Goal: Task Accomplishment & Management: Use online tool/utility

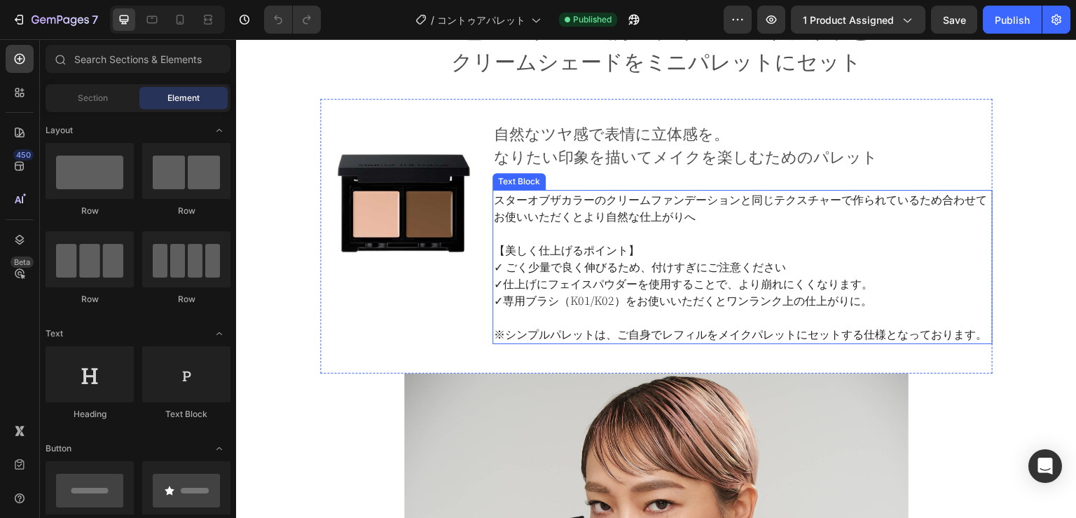
scroll to position [630, 0]
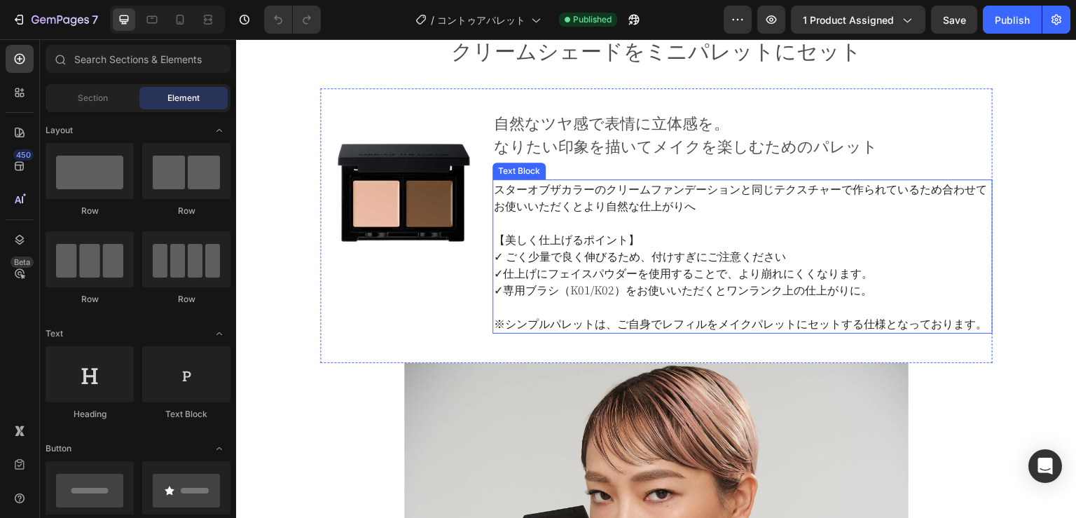
click at [605, 290] on p "✓専用ブラシ（K01/K02）をお使いいただくとワンランク上の仕上がりに。" at bounding box center [742, 290] width 497 height 17
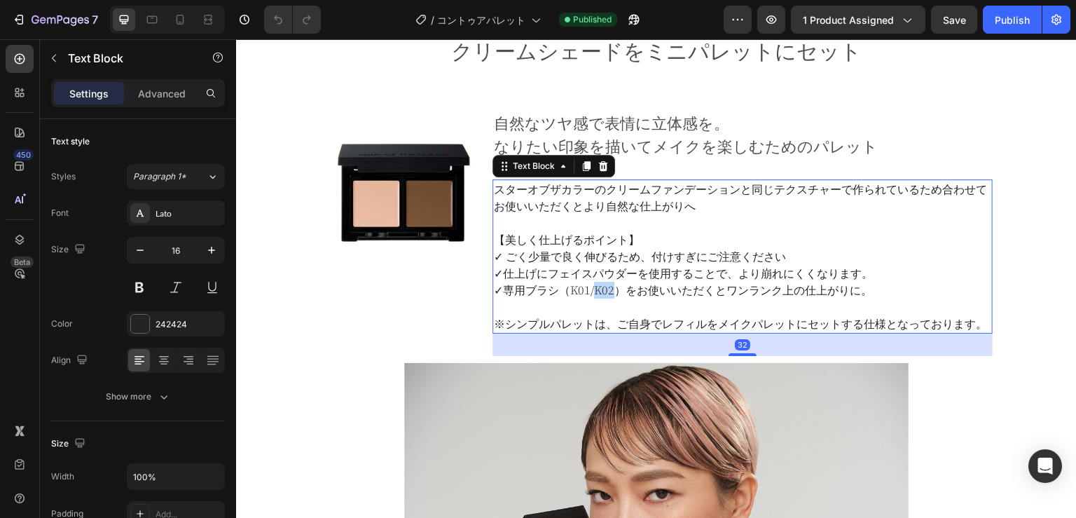
click at [605, 290] on p "✓専用ブラシ（K01/K02）をお使いいただくとワンランク上の仕上がりに。" at bounding box center [742, 290] width 497 height 17
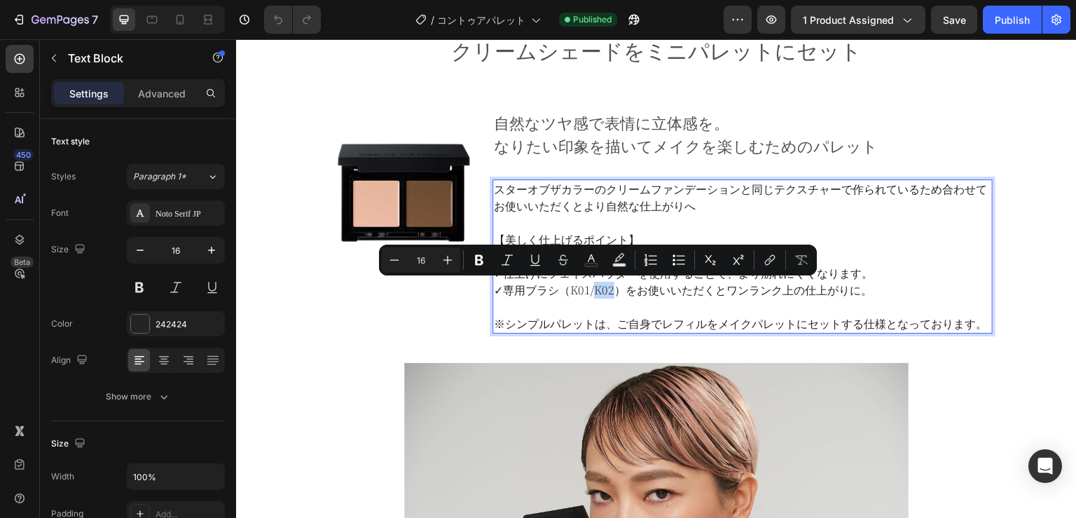
click at [606, 290] on p "✓専用ブラシ（K01/K02）をお使いいただくとワンランク上の仕上がりに。" at bounding box center [742, 290] width 497 height 17
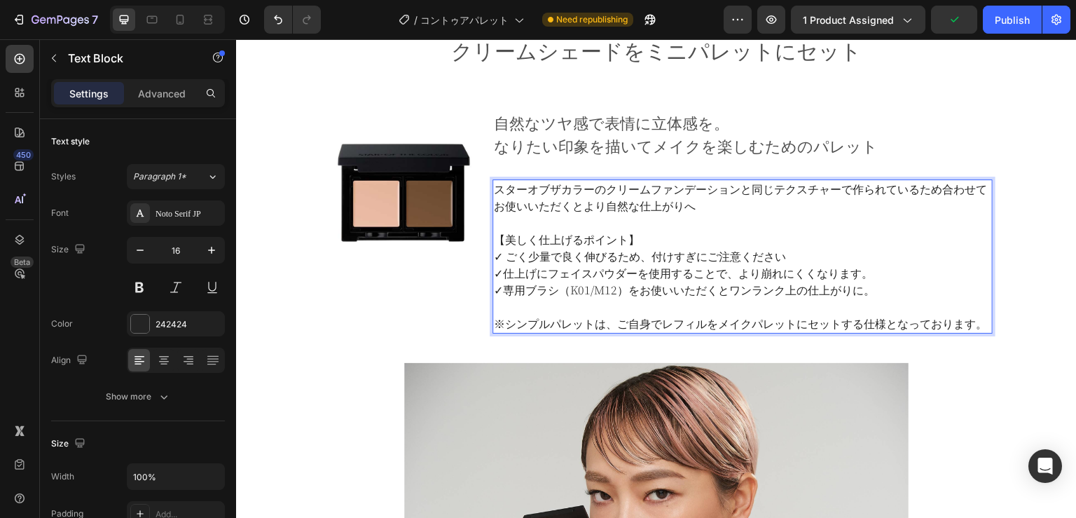
click at [760, 294] on p "✓専用ブラシ（K01/M12）をお使いいただくとワンランク上の仕上がりに。" at bounding box center [742, 290] width 497 height 17
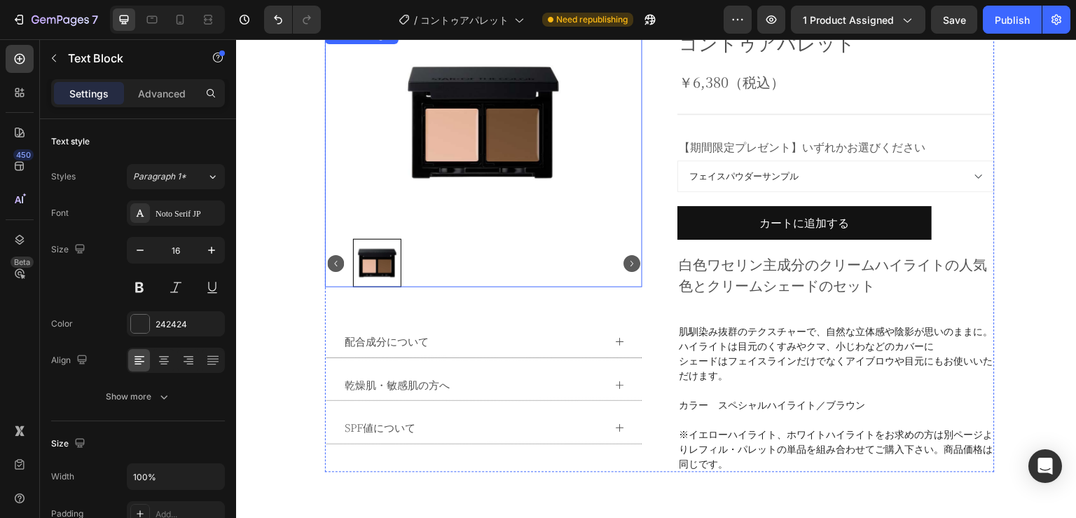
scroll to position [0, 0]
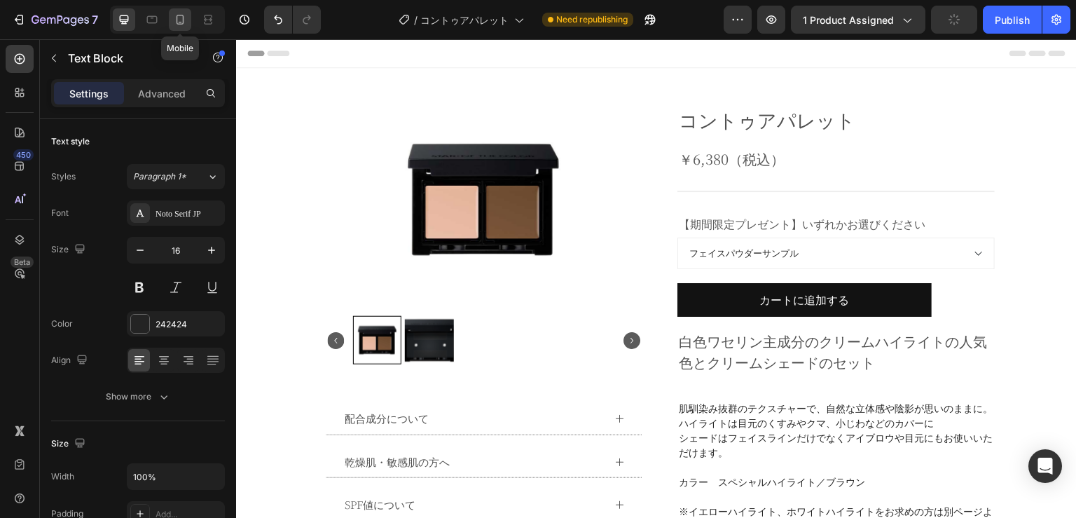
click at [179, 27] on div at bounding box center [180, 19] width 22 height 22
type input "13"
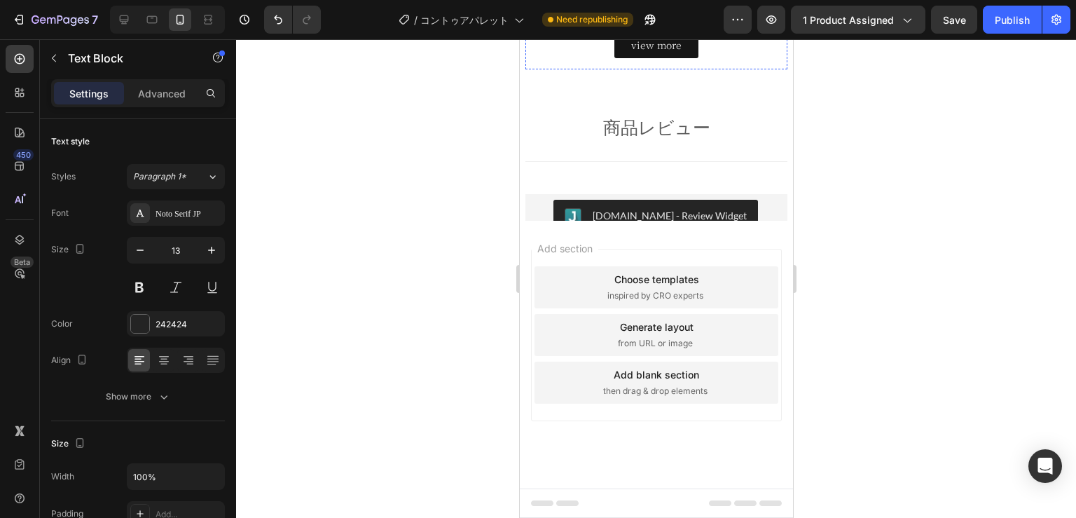
scroll to position [3180, 0]
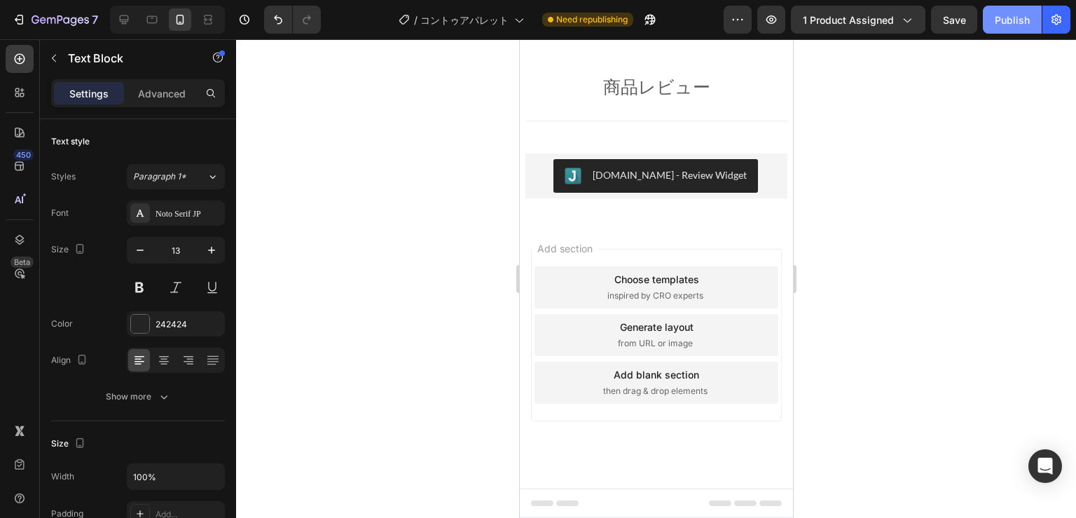
click at [1016, 25] on div "Publish" at bounding box center [1012, 20] width 35 height 15
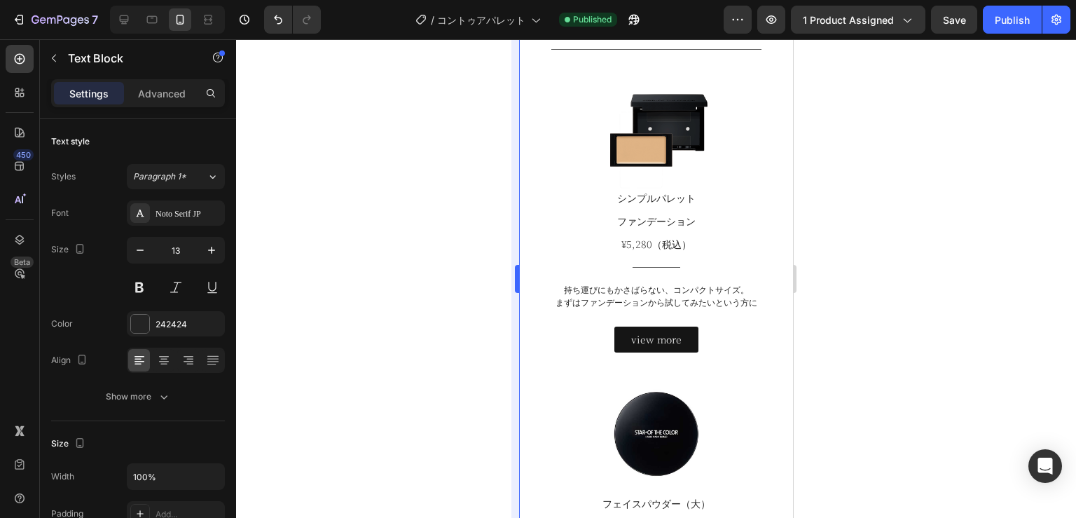
scroll to position [2240, 0]
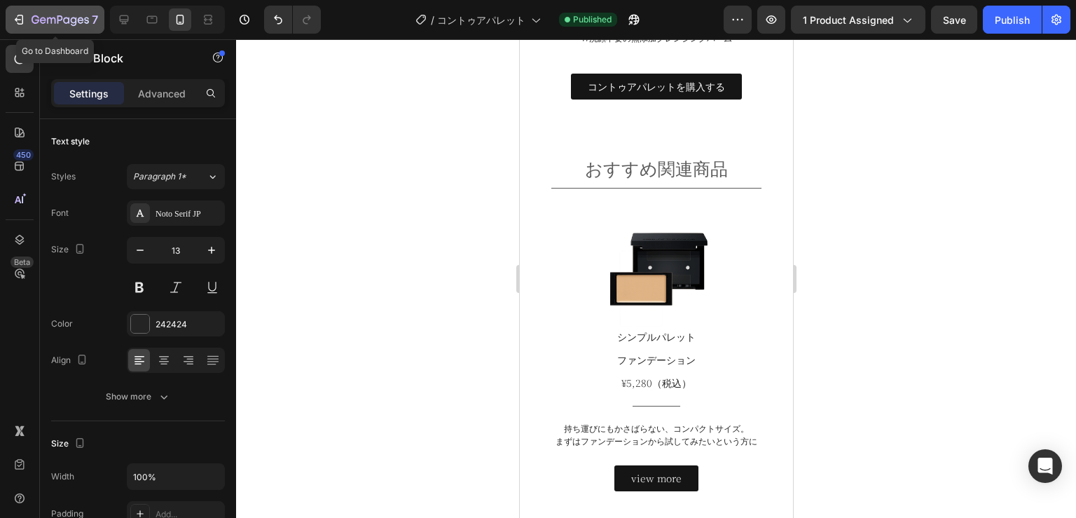
click at [73, 17] on icon "button" at bounding box center [60, 21] width 57 height 12
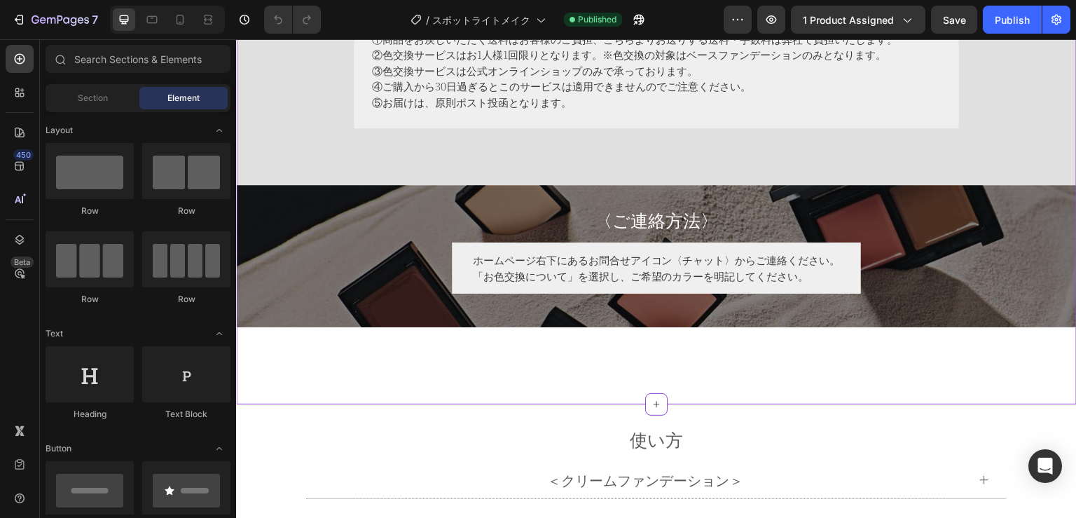
scroll to position [7565, 0]
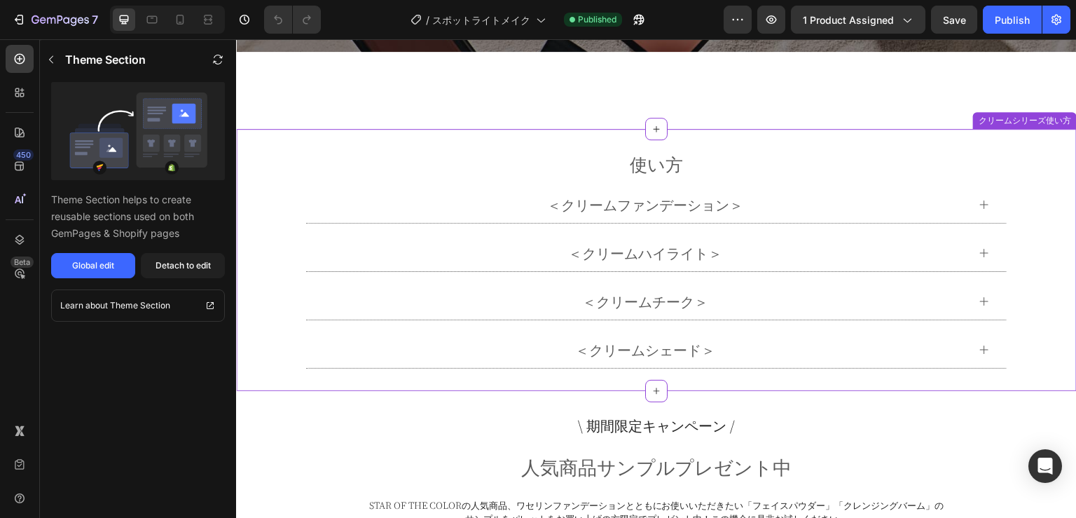
click at [979, 252] on icon at bounding box center [984, 252] width 11 height 11
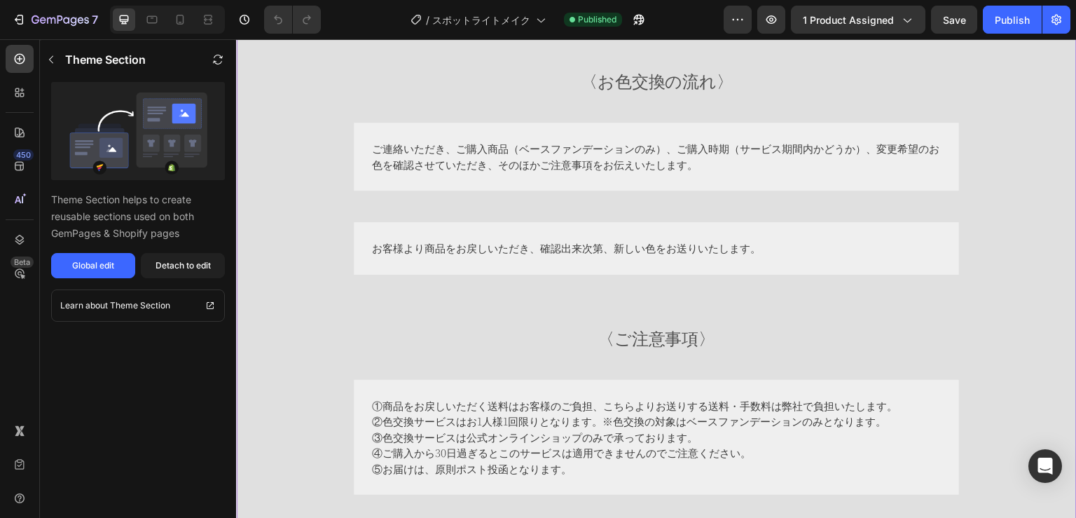
scroll to position [6865, 0]
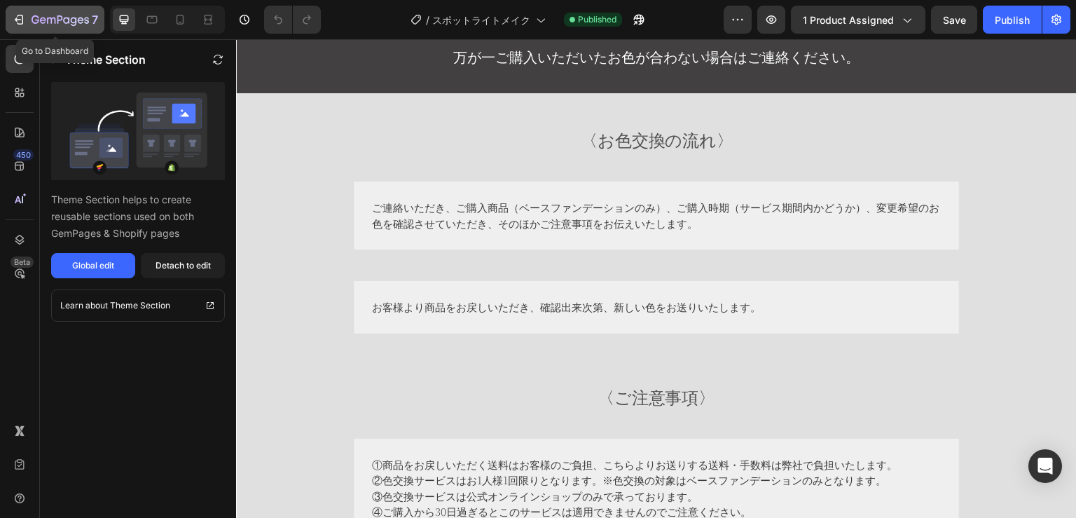
click at [56, 13] on div "7" at bounding box center [65, 19] width 67 height 17
